Goal: Transaction & Acquisition: Purchase product/service

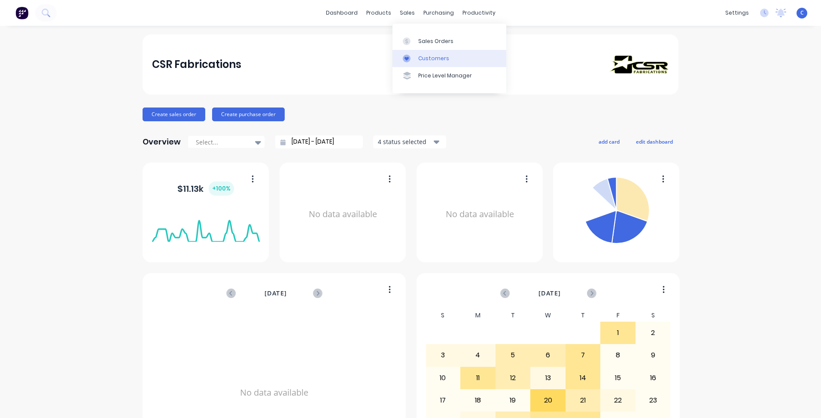
click at [424, 59] on div "Customers" at bounding box center [433, 59] width 31 height 8
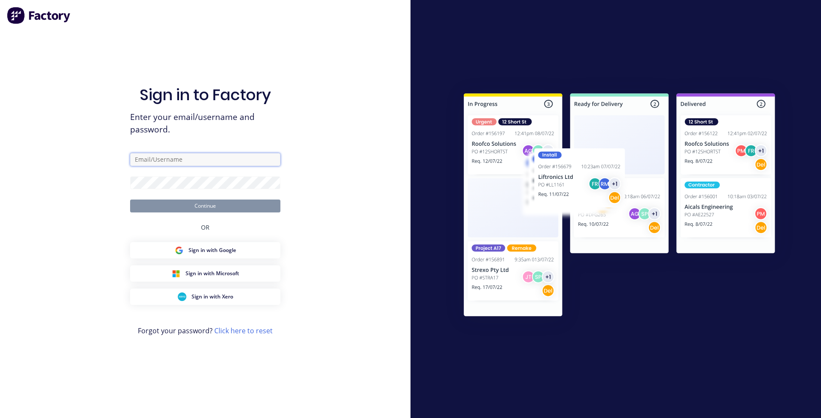
type input "[EMAIL_ADDRESS][DOMAIN_NAME]"
click at [248, 214] on div "Sign in to Factory Enter your email/username and password. [EMAIL_ADDRESS][DOMA…" at bounding box center [205, 217] width 150 height 387
click at [248, 207] on button "Continue" at bounding box center [205, 205] width 150 height 13
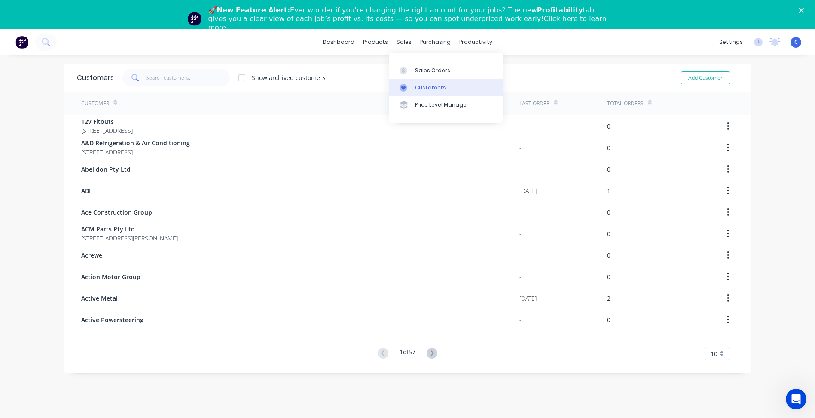
click at [419, 82] on link "Customers" at bounding box center [446, 87] width 114 height 17
click at [153, 73] on input "text" at bounding box center [188, 77] width 84 height 17
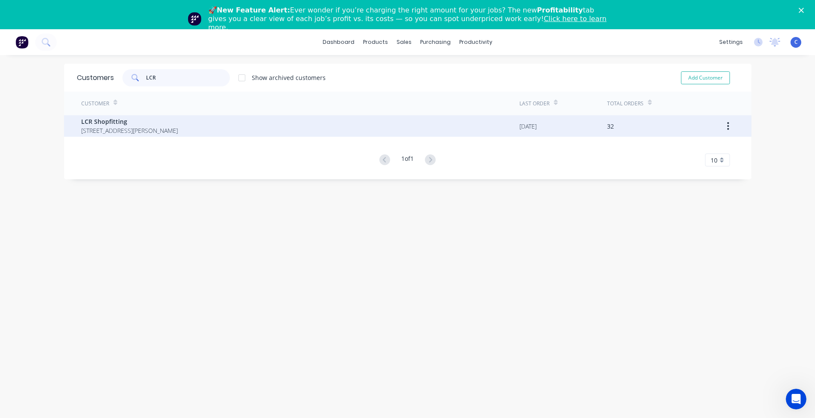
type input "LCR"
click at [98, 134] on span "[STREET_ADDRESS][PERSON_NAME]" at bounding box center [129, 130] width 97 height 9
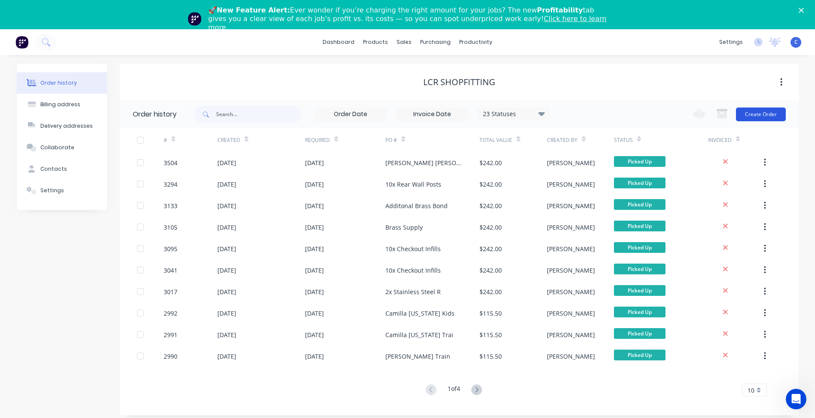
click at [763, 114] on button "Create Order" at bounding box center [761, 114] width 50 height 14
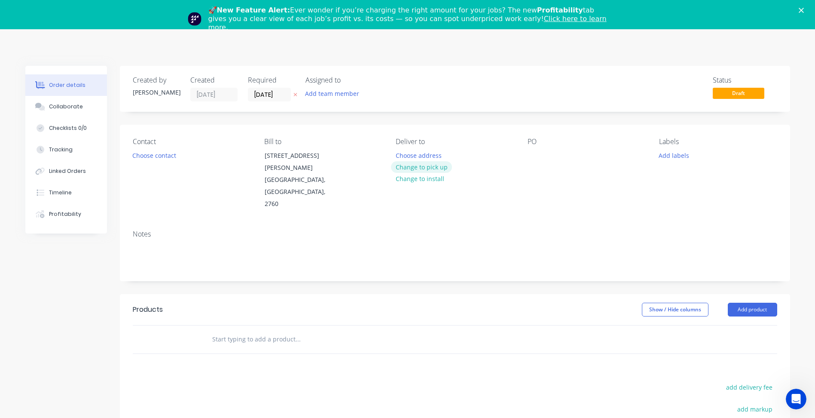
click at [436, 166] on button "Change to pick up" at bounding box center [421, 167] width 61 height 12
click at [542, 155] on div "PO" at bounding box center [587, 173] width 118 height 73
click at [536, 153] on div at bounding box center [535, 155] width 14 height 12
paste div
click at [674, 152] on button "Add labels" at bounding box center [674, 155] width 40 height 12
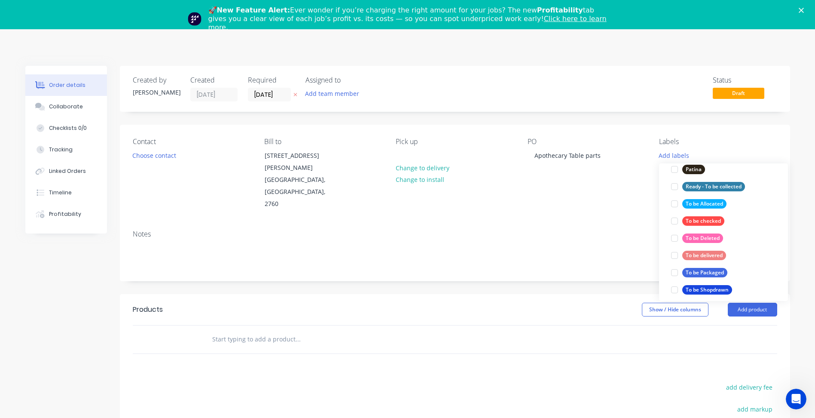
scroll to position [387, 0]
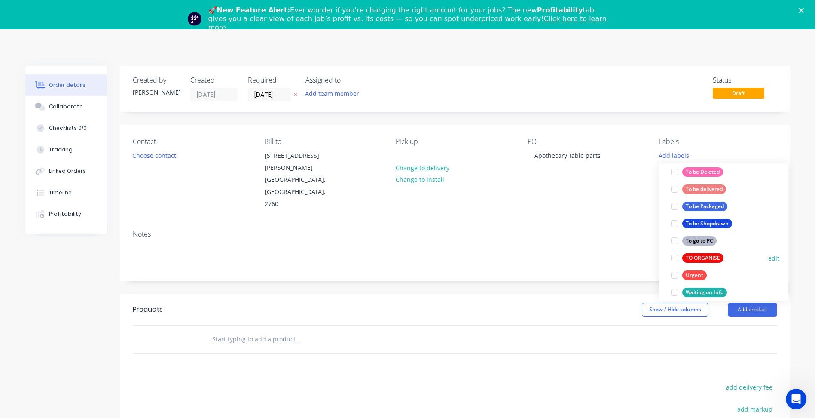
click at [704, 259] on div "TO ORGANISE" at bounding box center [702, 257] width 41 height 9
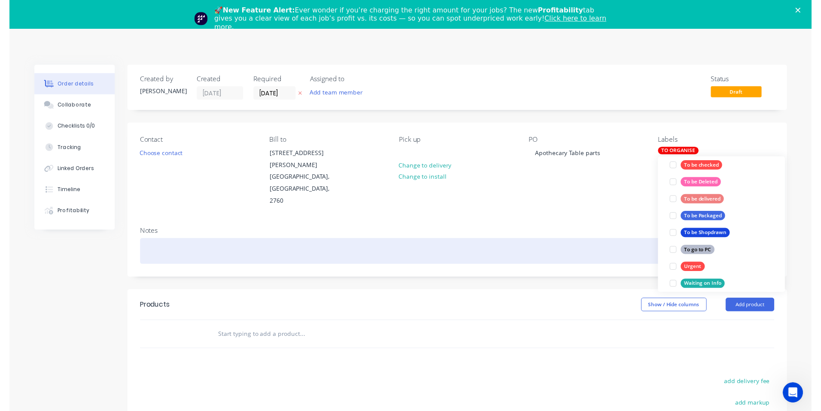
scroll to position [0, 0]
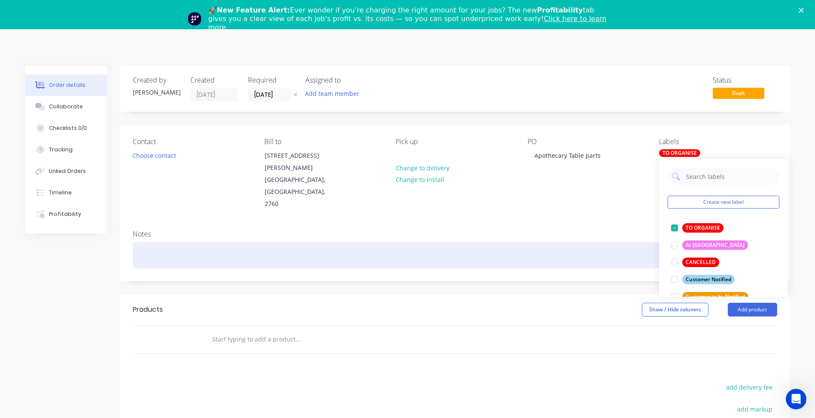
click at [640, 242] on div at bounding box center [455, 255] width 644 height 26
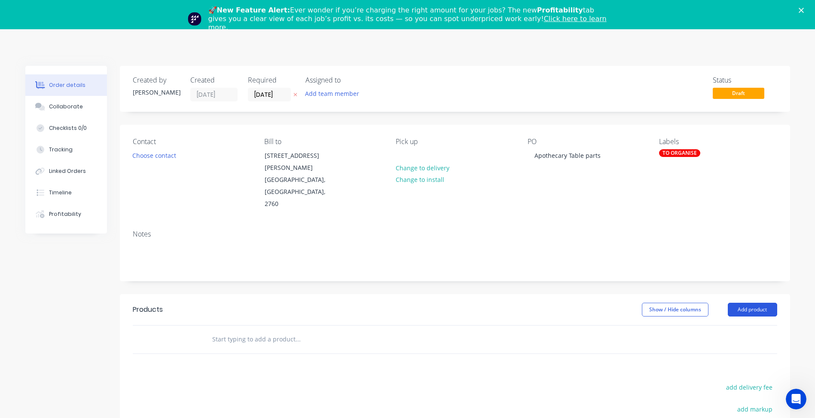
click at [750, 302] on button "Add product" at bounding box center [752, 309] width 49 height 14
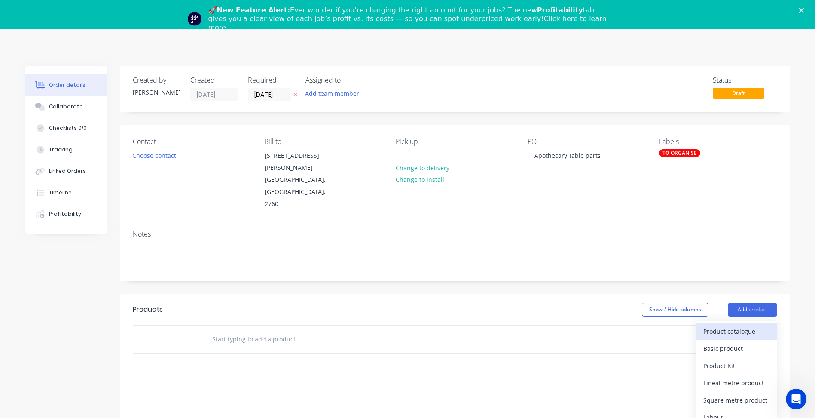
click at [735, 325] on div "Product catalogue" at bounding box center [736, 331] width 66 height 12
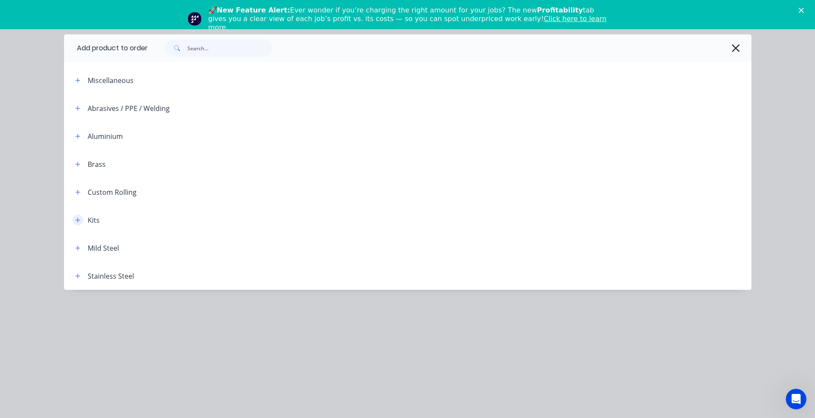
click at [77, 222] on icon "button" at bounding box center [77, 220] width 5 height 6
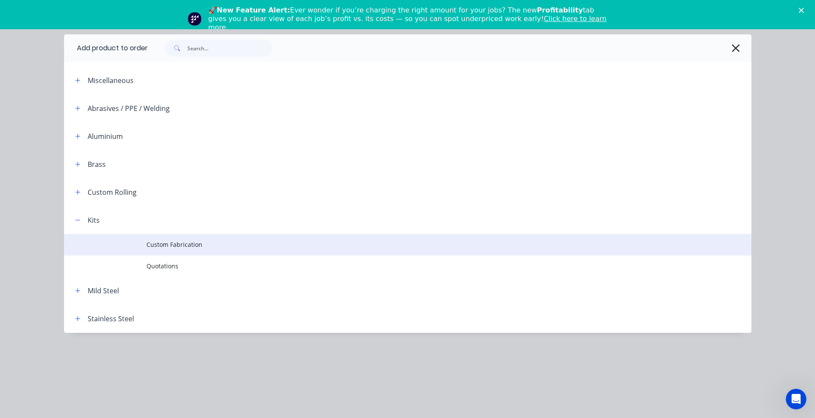
click at [185, 243] on span "Custom Fabrication" at bounding box center [388, 244] width 484 height 9
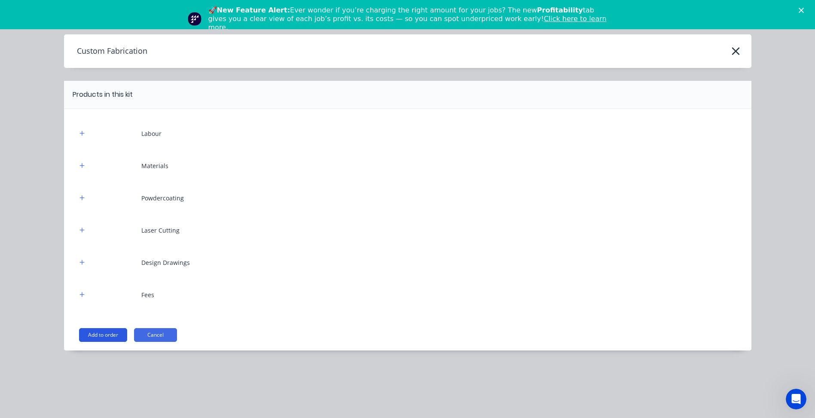
click at [104, 334] on button "Add to order" at bounding box center [103, 335] width 48 height 14
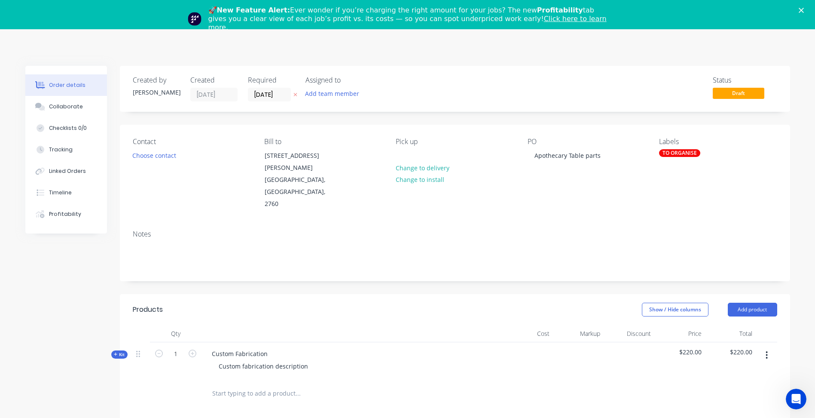
click at [804, 8] on icon "Close" at bounding box center [801, 10] width 5 height 5
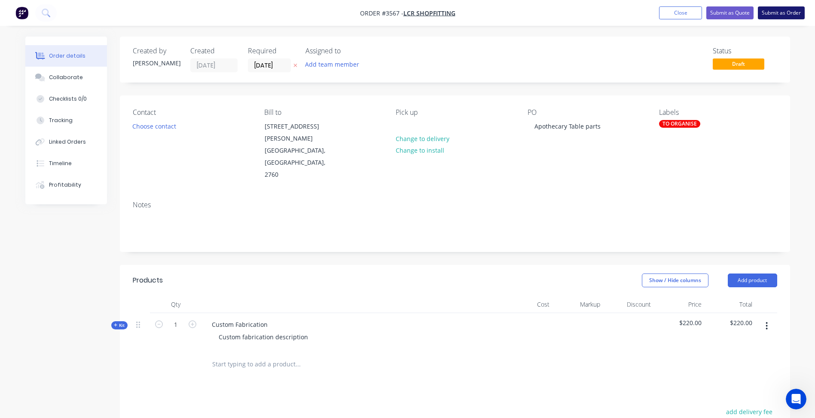
click at [787, 11] on button "Submit as Order" at bounding box center [781, 12] width 47 height 13
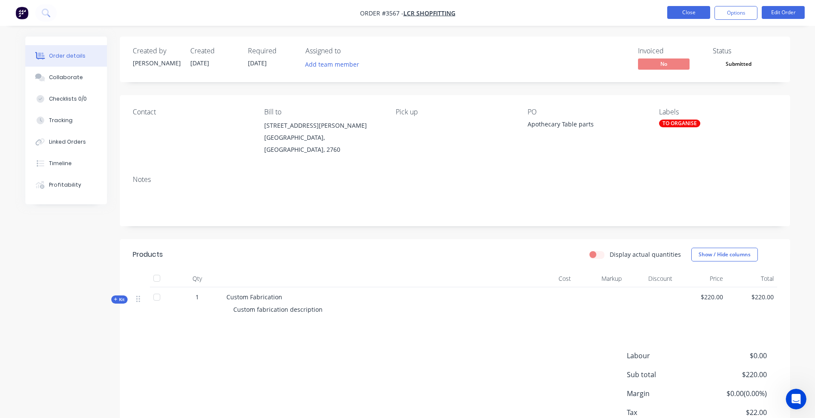
click at [694, 15] on button "Close" at bounding box center [688, 12] width 43 height 13
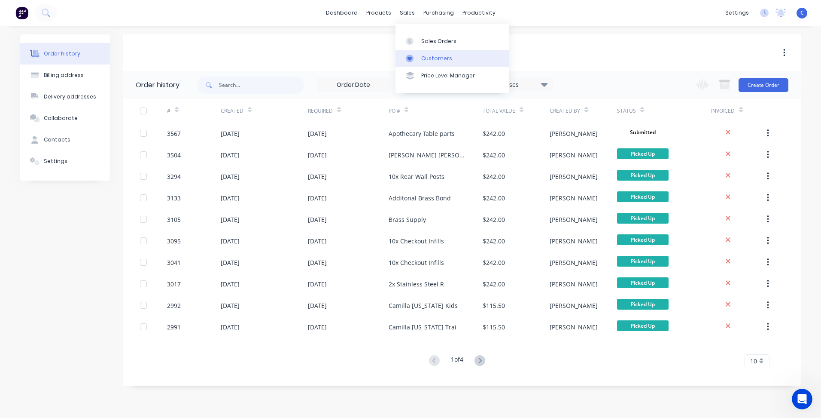
click at [439, 58] on div "Customers" at bounding box center [436, 59] width 31 height 8
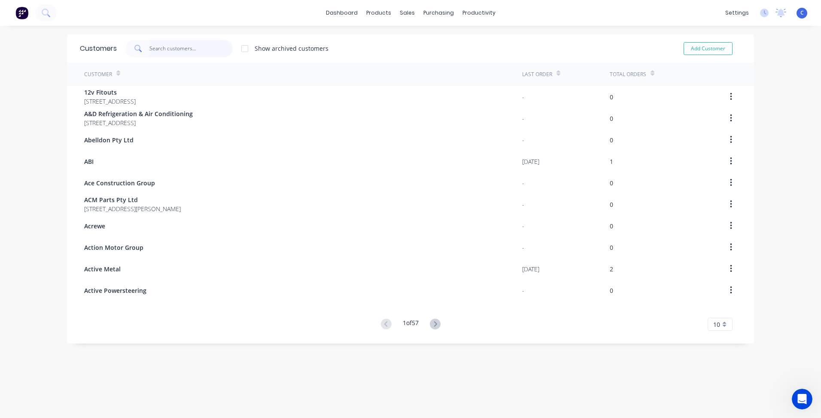
click at [168, 52] on input "text" at bounding box center [191, 48] width 84 height 17
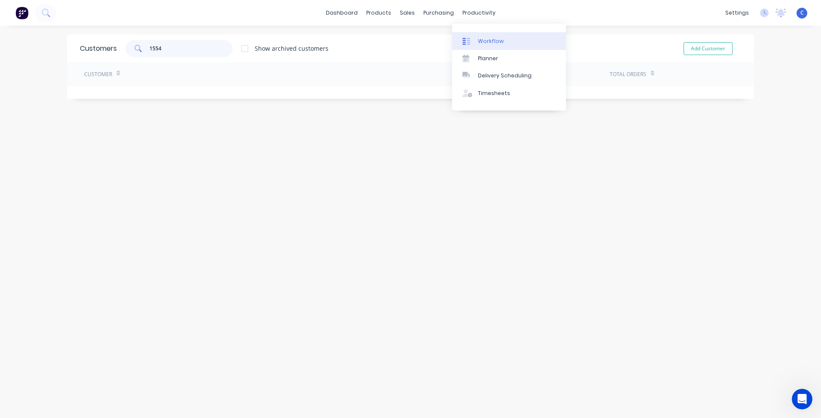
type input "1554"
click at [480, 36] on link "Workflow" at bounding box center [509, 40] width 114 height 17
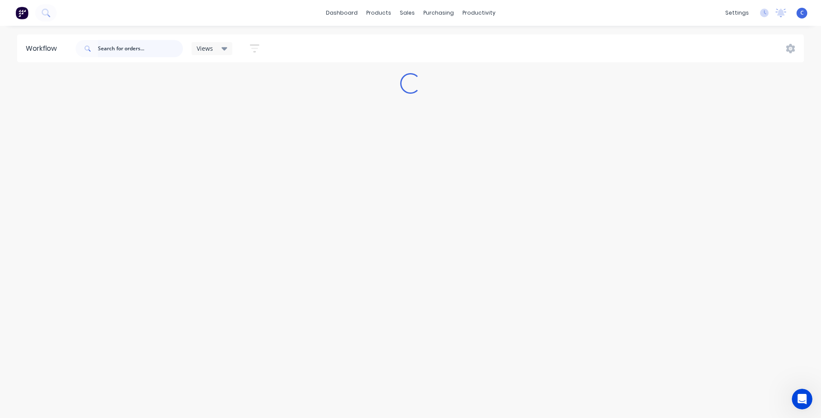
click at [115, 52] on input "text" at bounding box center [140, 48] width 85 height 17
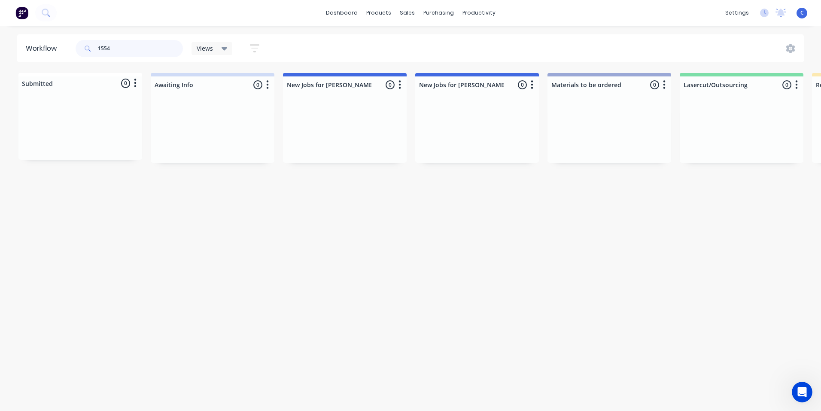
type input "1554"
